Goal: Navigation & Orientation: Find specific page/section

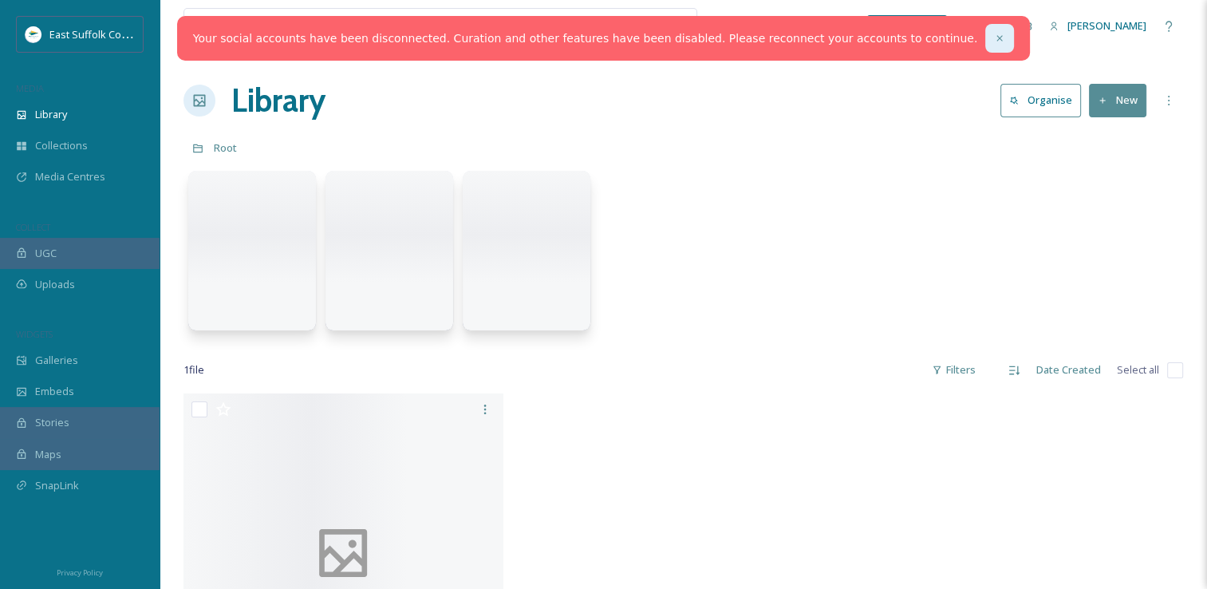
click at [986, 33] on div at bounding box center [1000, 38] width 29 height 29
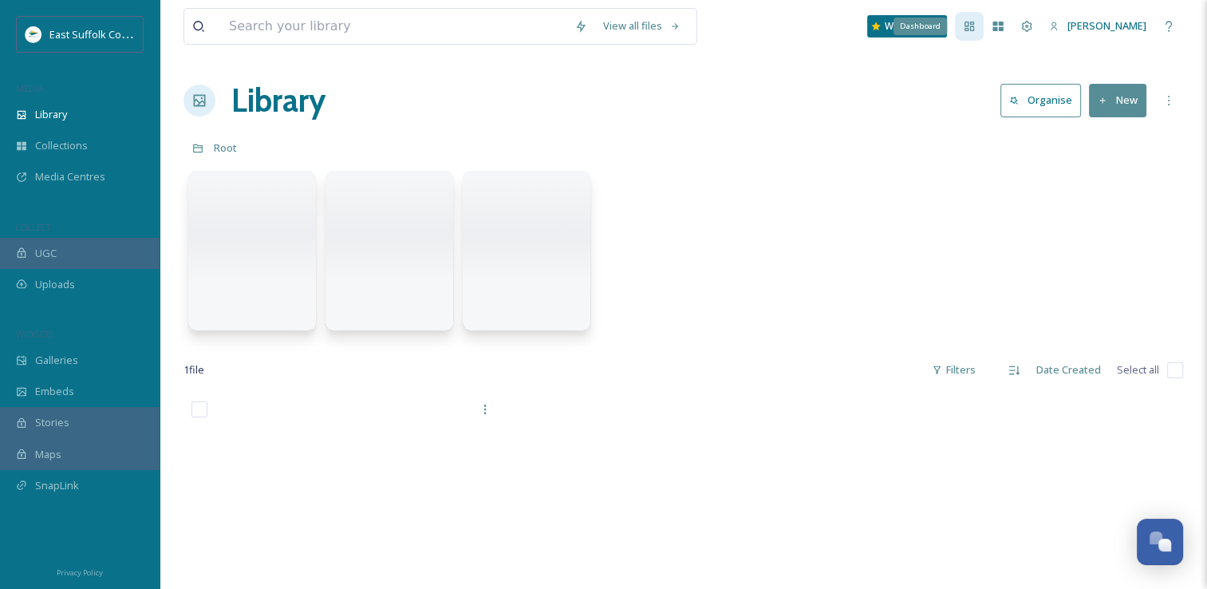
click at [984, 30] on div "Dashboard" at bounding box center [969, 26] width 29 height 29
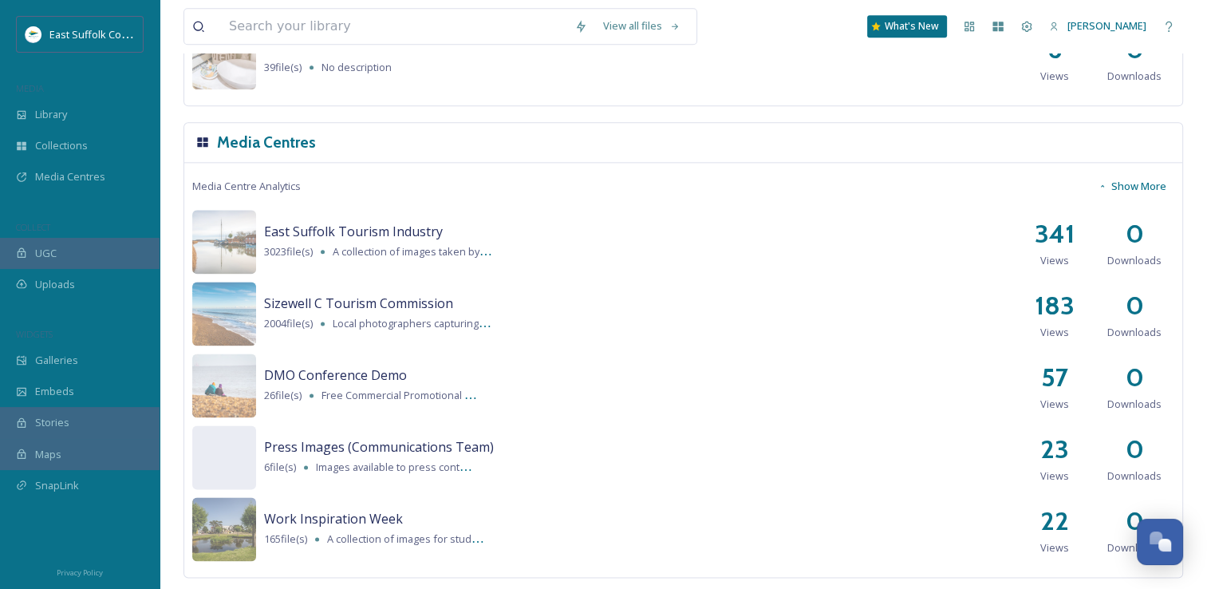
scroll to position [2001, 0]
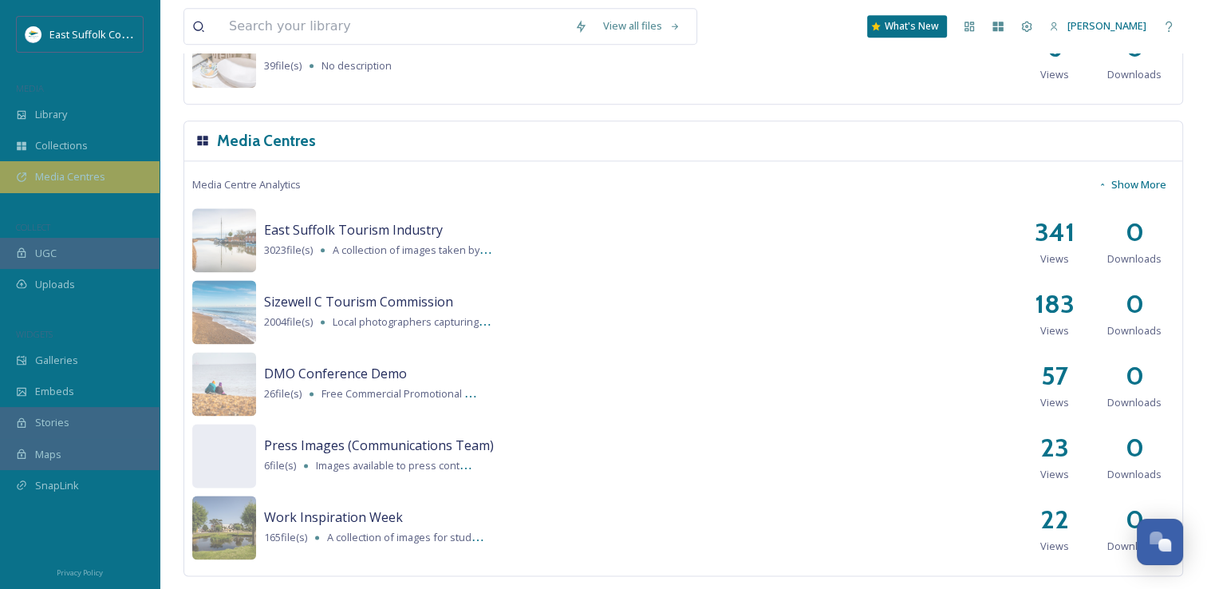
click at [68, 191] on div "Media Centres" at bounding box center [80, 176] width 160 height 31
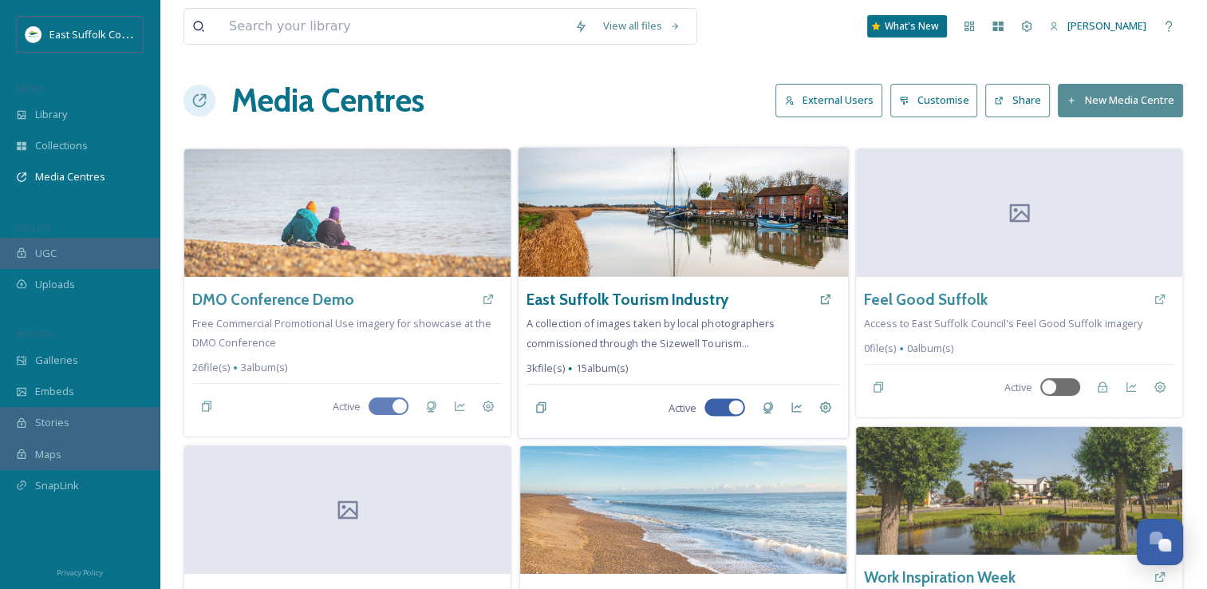
click at [682, 254] on img at bounding box center [684, 212] width 330 height 129
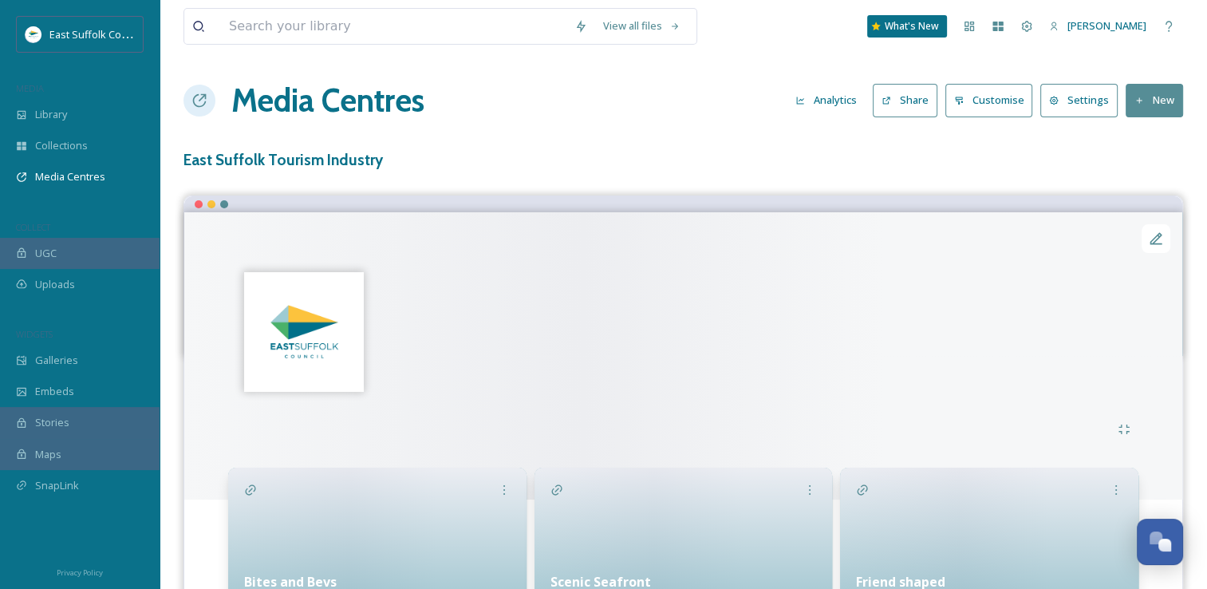
click at [674, 291] on div at bounding box center [683, 284] width 998 height 144
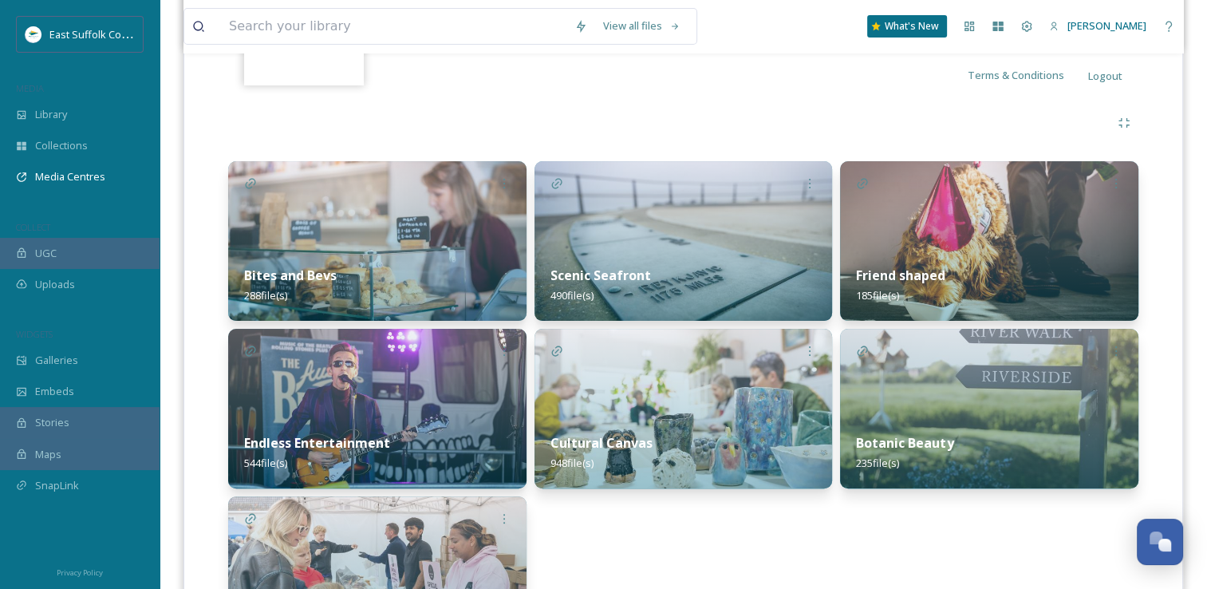
scroll to position [437, 0]
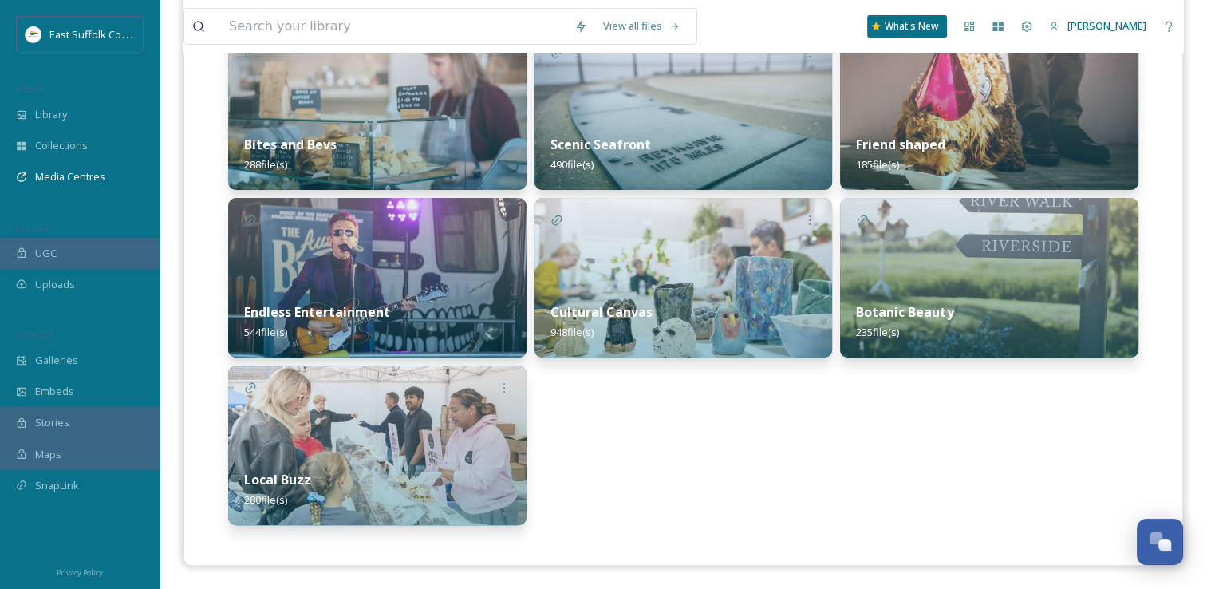
click at [1022, 211] on img at bounding box center [989, 278] width 298 height 160
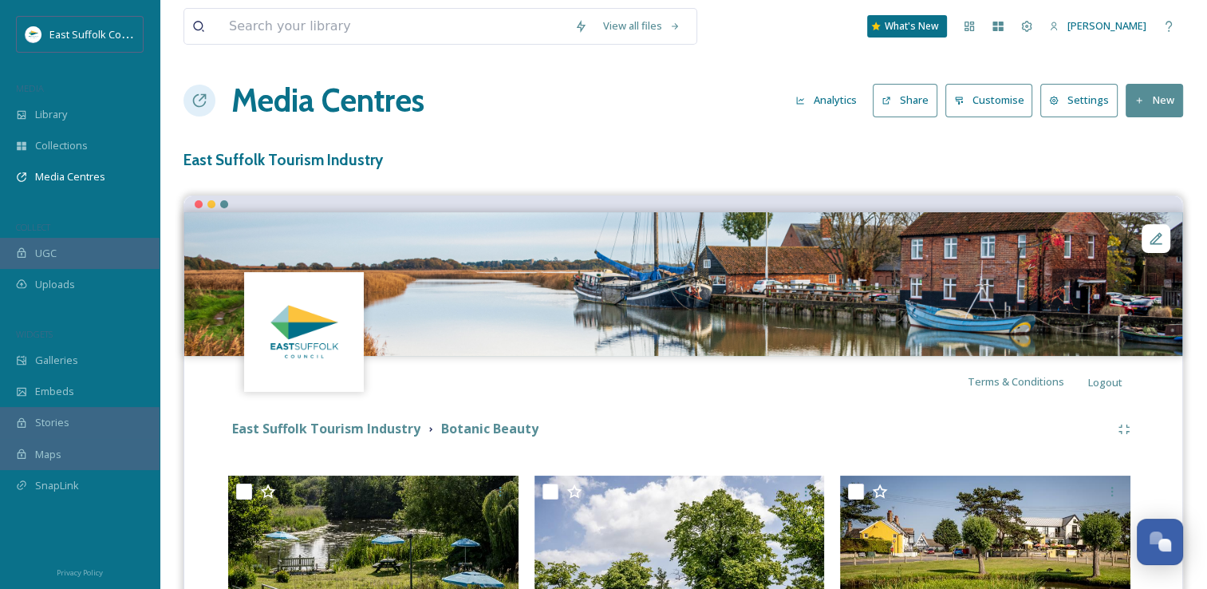
drag, startPoint x: 725, startPoint y: 434, endPoint x: 759, endPoint y: 139, distance: 297.3
